Goal: Browse casually: Explore the website without a specific task or goal

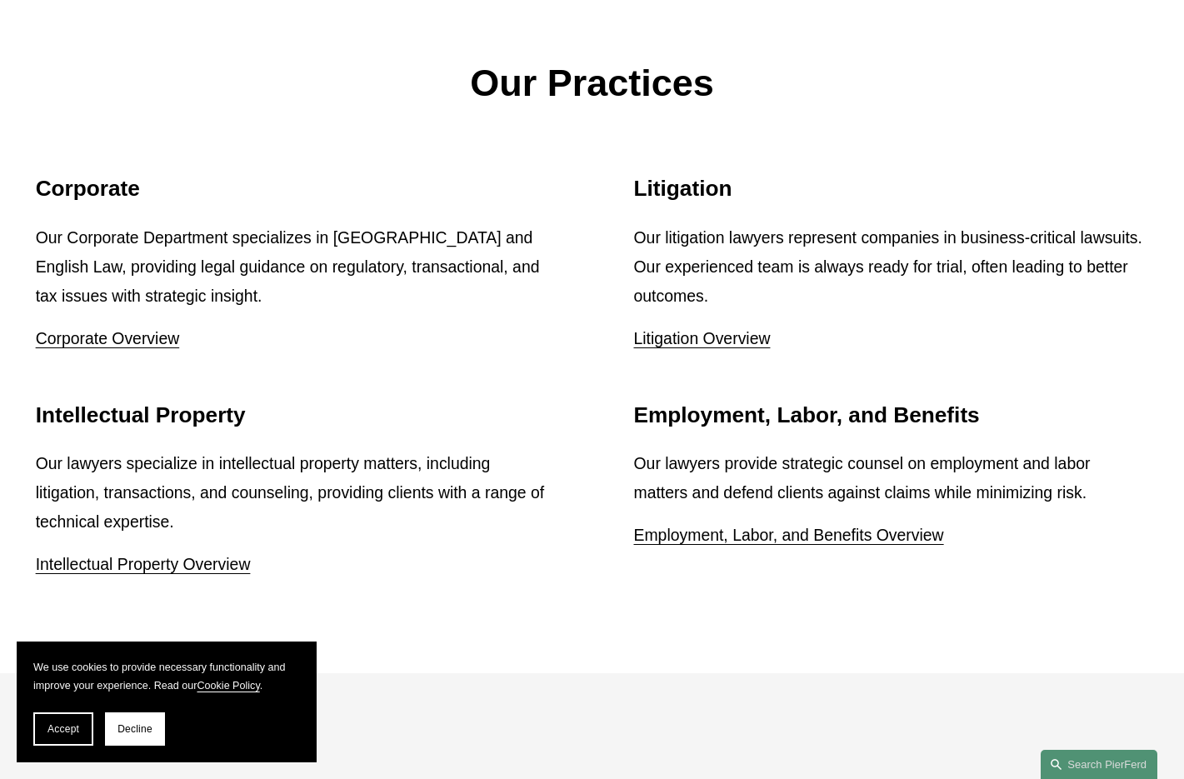
scroll to position [2087, 0]
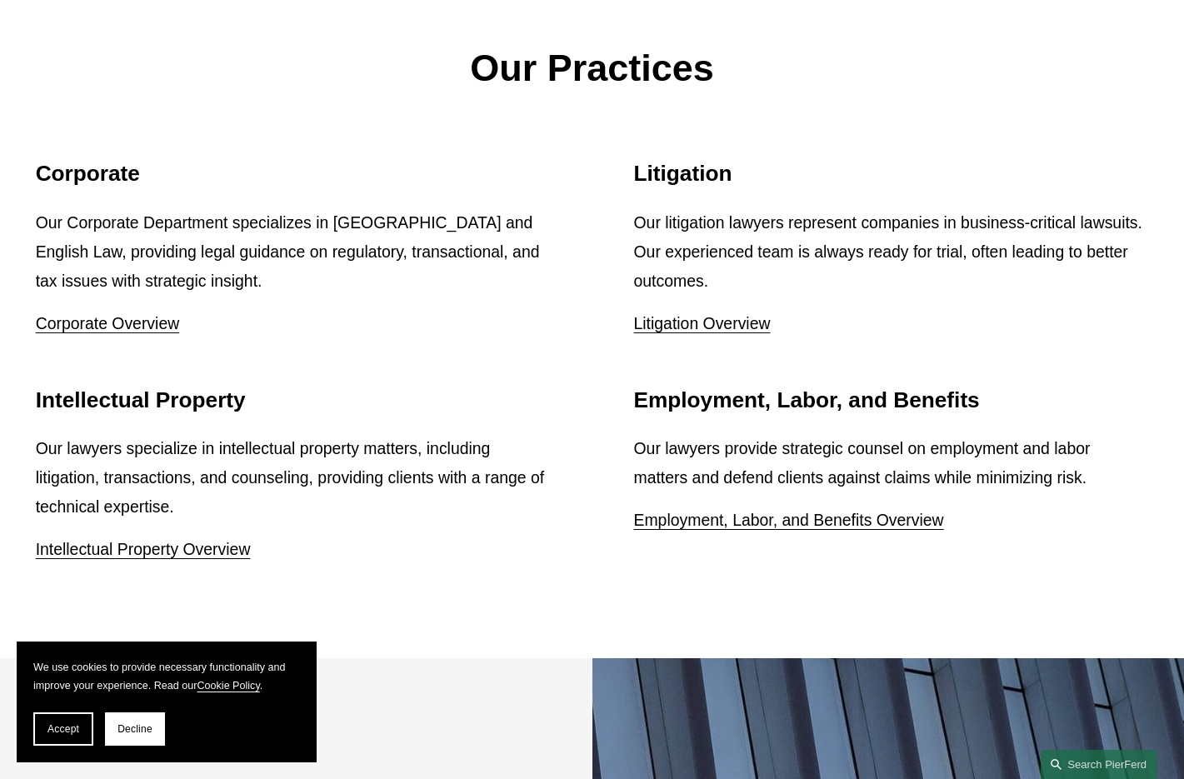
click at [277, 436] on p "Our lawyers specialize in intellectual property matters, including litigation, …" at bounding box center [293, 477] width 515 height 87
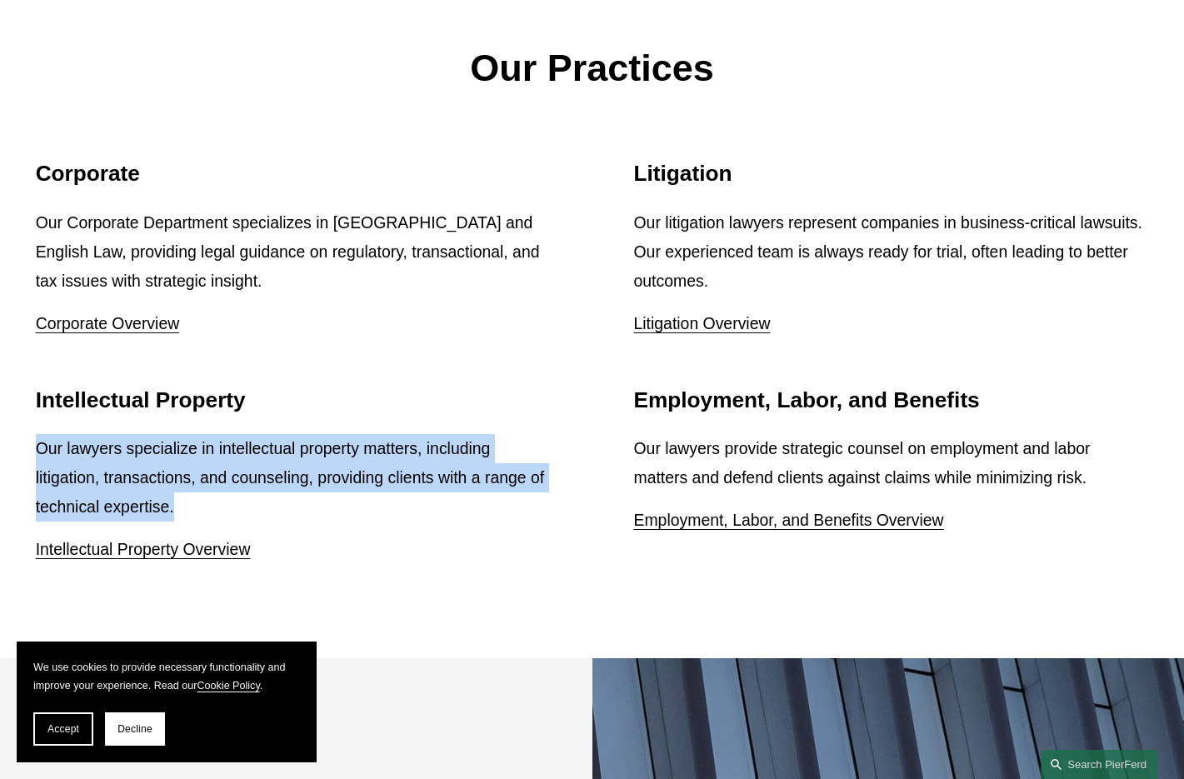
click at [277, 436] on p "Our lawyers specialize in intellectual property matters, including litigation, …" at bounding box center [293, 477] width 515 height 87
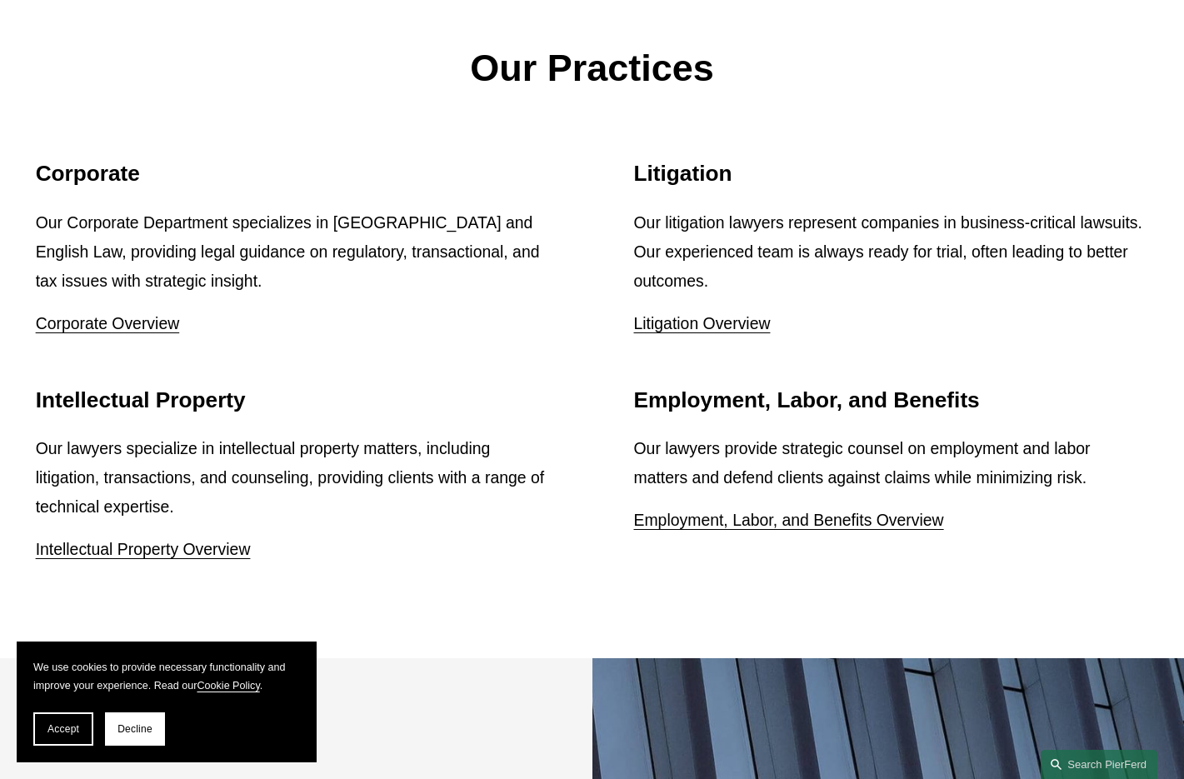
click at [375, 491] on div "Our lawyers specialize in intellectual property matters, including litigation, …" at bounding box center [293, 499] width 515 height 130
click at [78, 727] on span "Accept" at bounding box center [63, 729] width 32 height 12
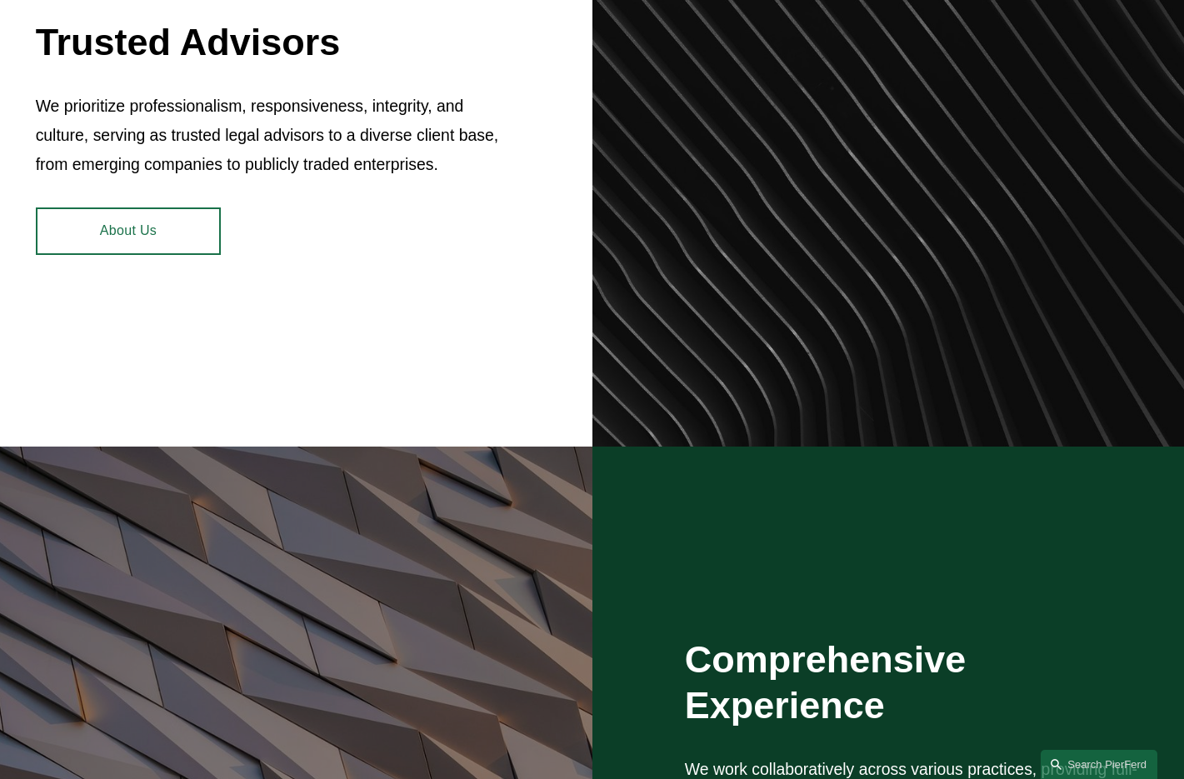
scroll to position [877, 0]
click at [331, 113] on p "We prioritize professionalism, responsiveness, integrity, and culture, serving …" at bounding box center [268, 134] width 464 height 87
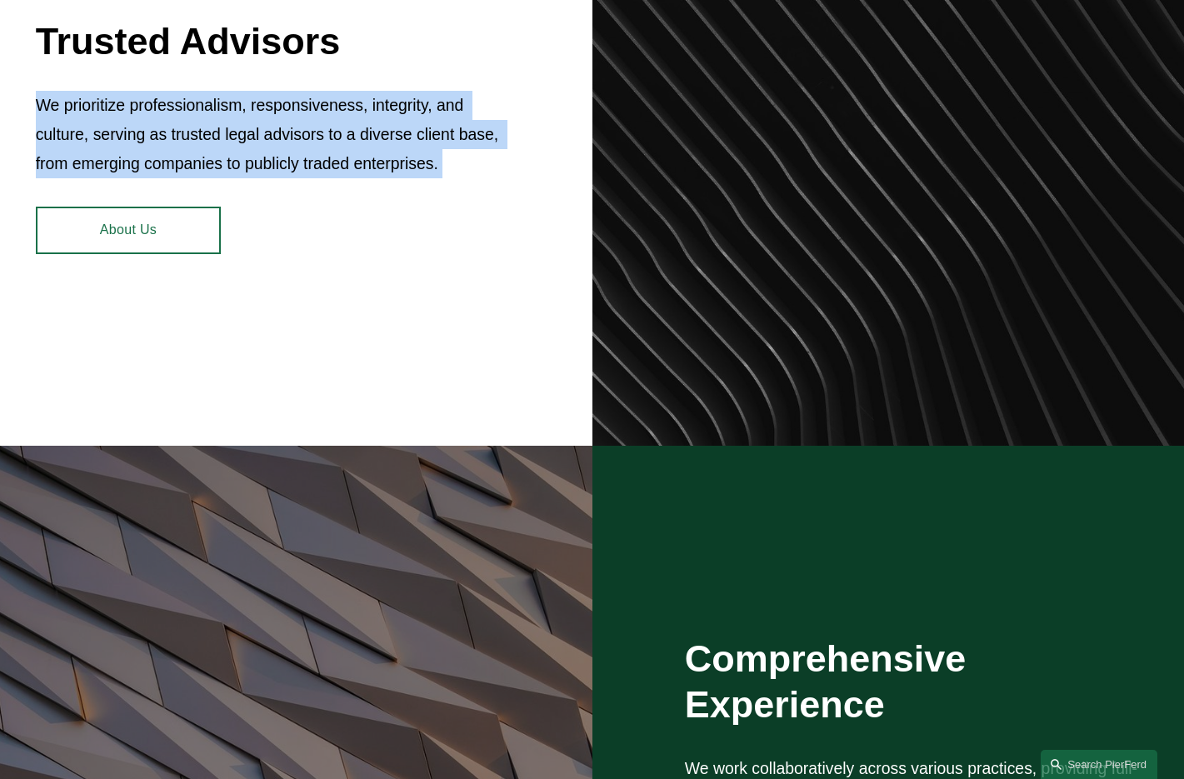
click at [331, 113] on p "We prioritize professionalism, responsiveness, integrity, and culture, serving …" at bounding box center [268, 134] width 464 height 87
click at [366, 237] on div "Trusted Advisors We prioritize professionalism, responsiveness, integrity, and …" at bounding box center [592, 134] width 1184 height 621
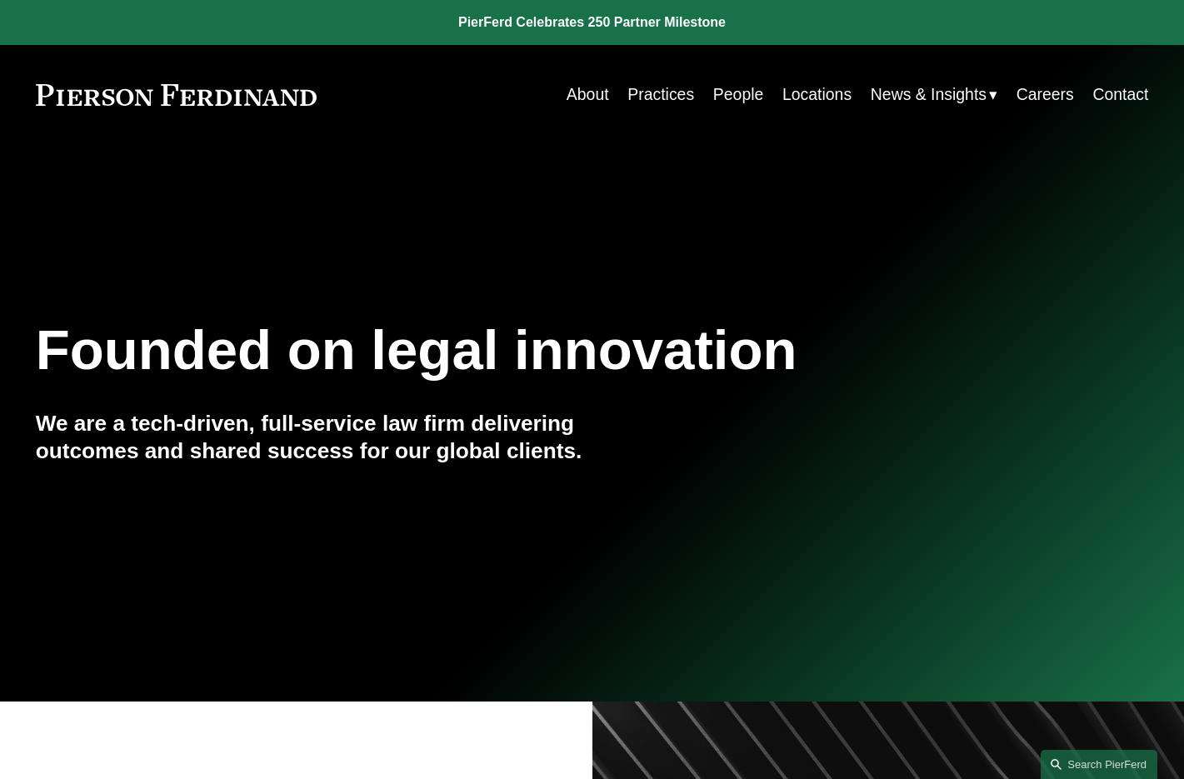
scroll to position [0, 0]
